Goal: Task Accomplishment & Management: Manage account settings

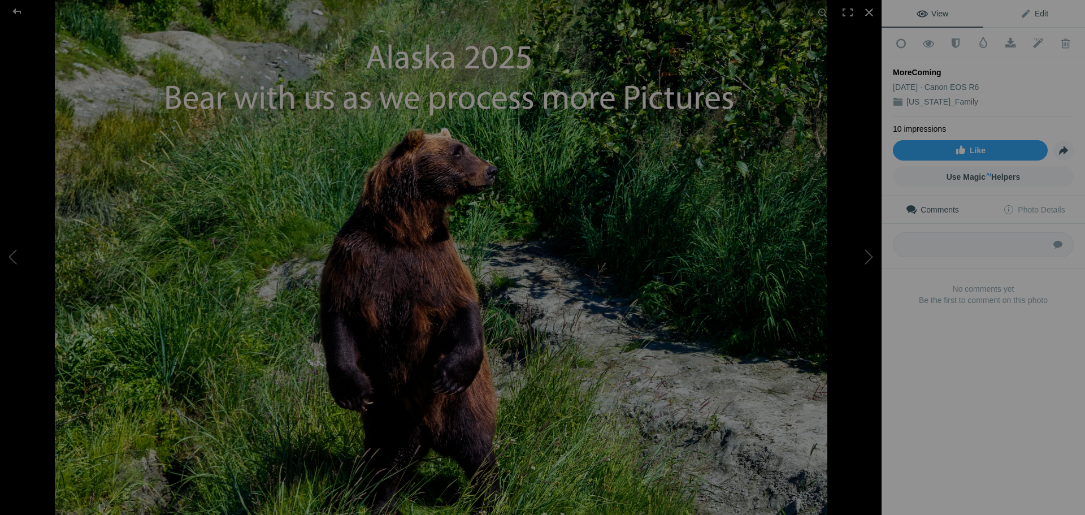
click at [1030, 15] on span "Edit" at bounding box center [1034, 13] width 28 height 9
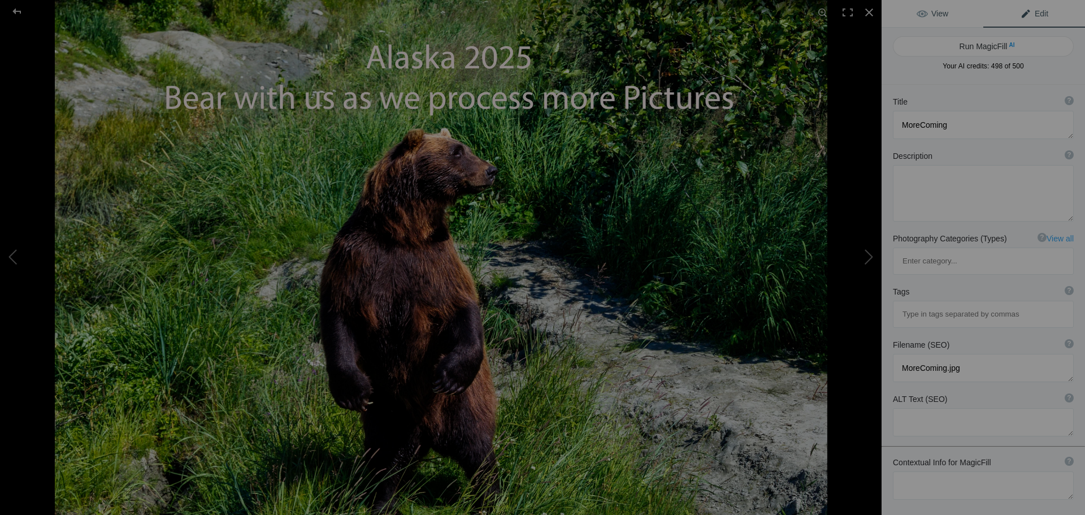
click at [932, 16] on span "View" at bounding box center [933, 13] width 32 height 9
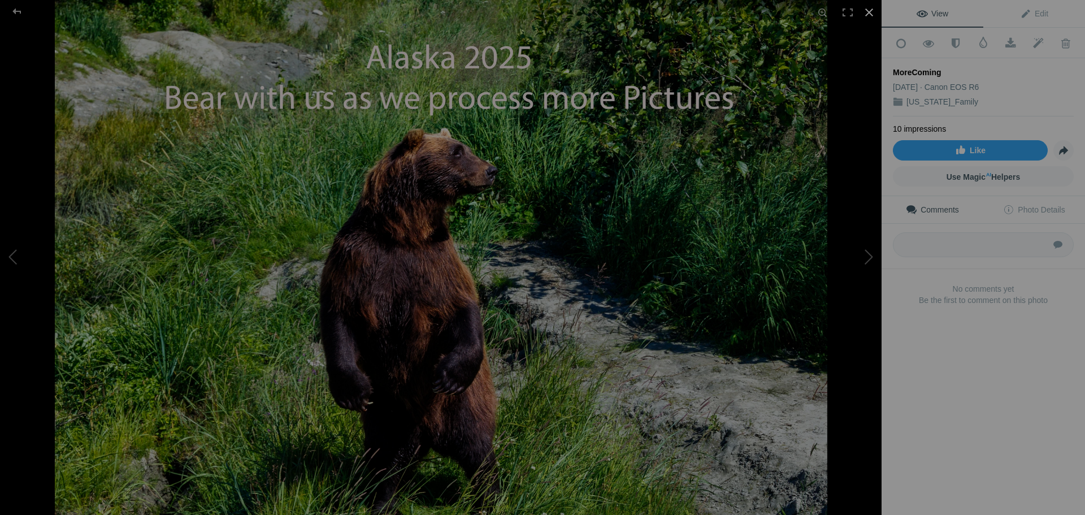
click at [866, 12] on div at bounding box center [869, 12] width 25 height 25
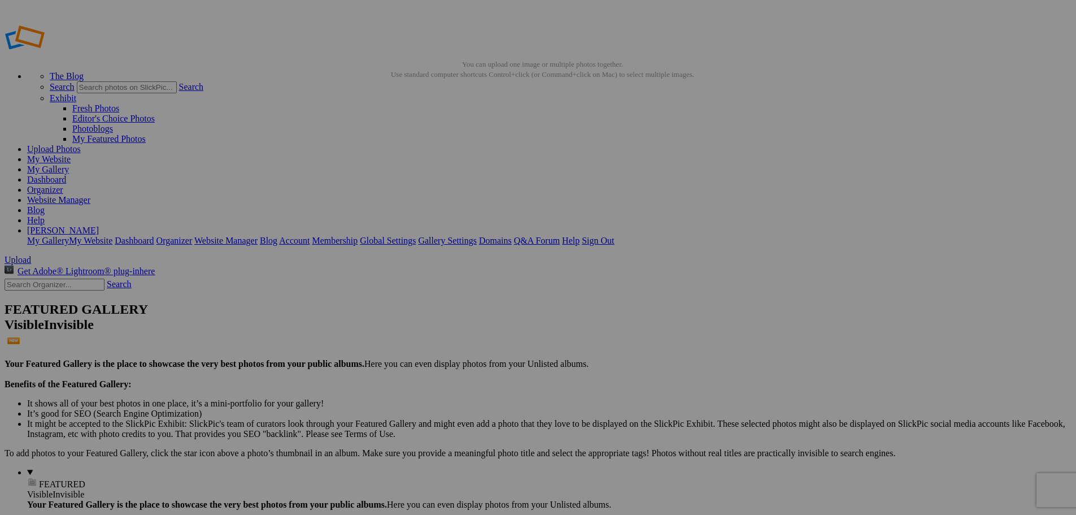
click at [463, 330] on span "Yes" at bounding box center [456, 332] width 13 height 10
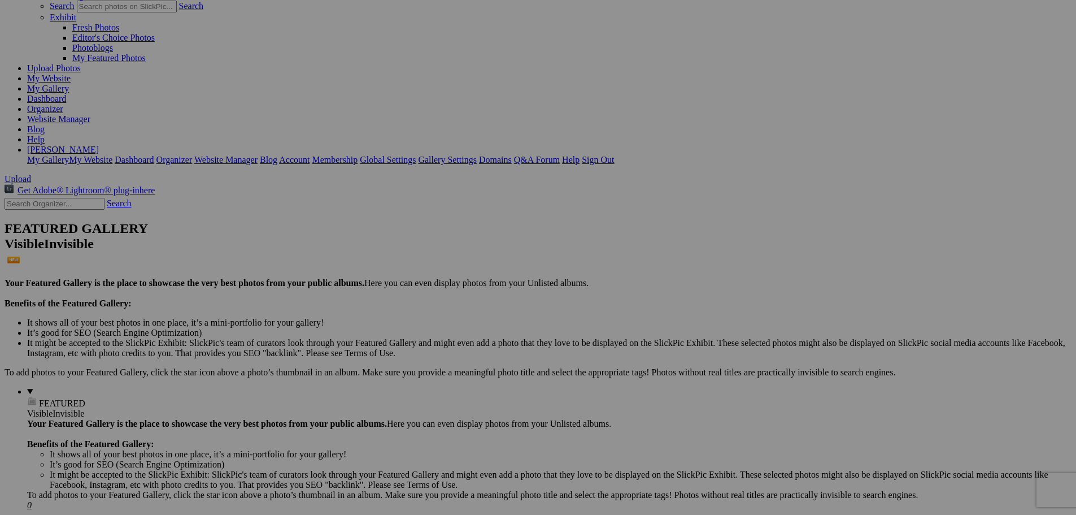
scroll to position [71, 0]
